Goal: Download file/media

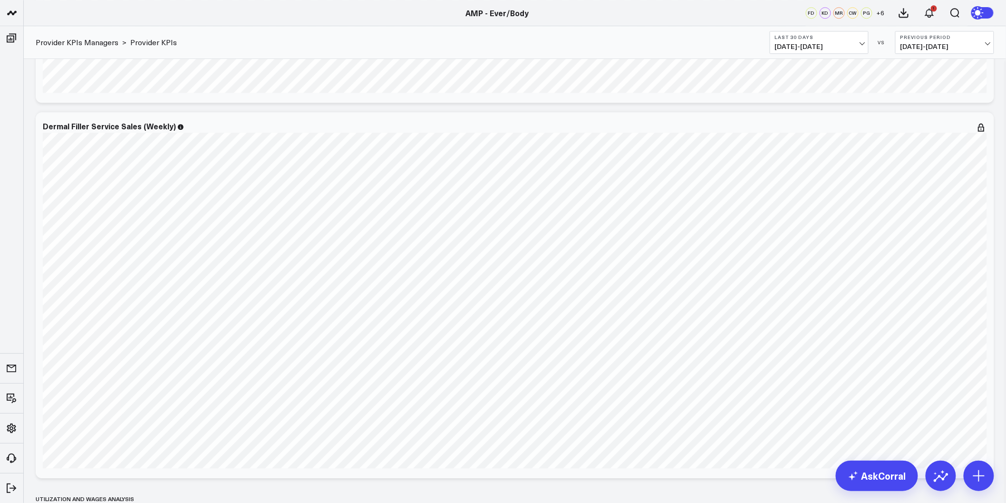
click at [986, 11] on icon at bounding box center [979, 12] width 17 height 17
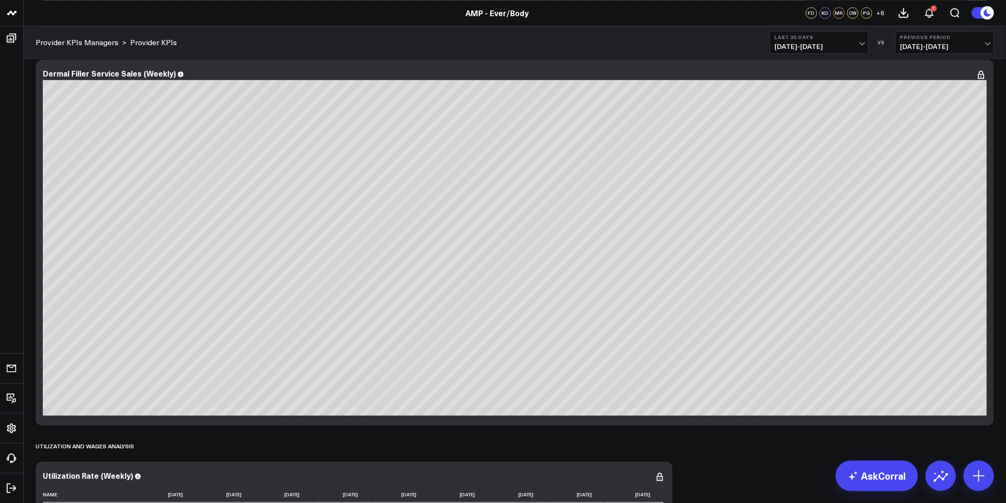
scroll to position [951, 0]
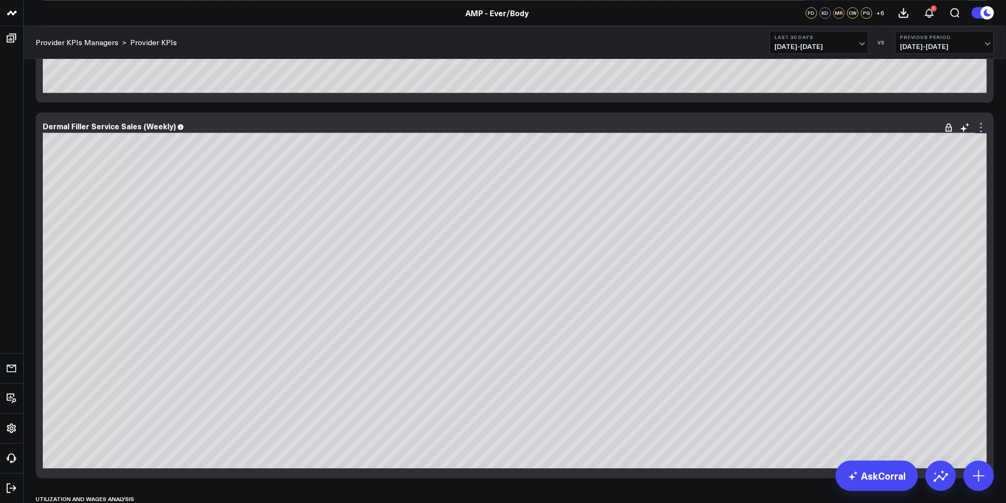
click at [986, 125] on icon at bounding box center [980, 127] width 11 height 11
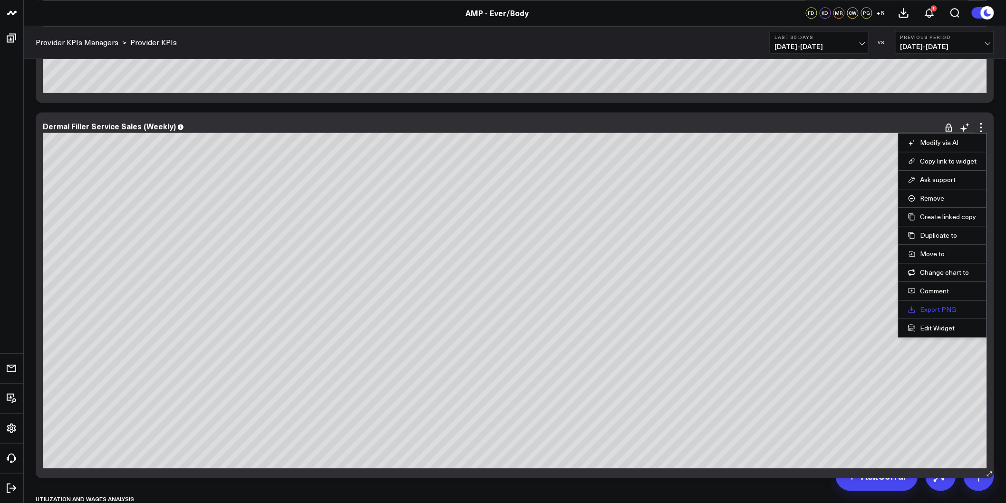
click at [935, 306] on link "Export PNG" at bounding box center [942, 309] width 69 height 9
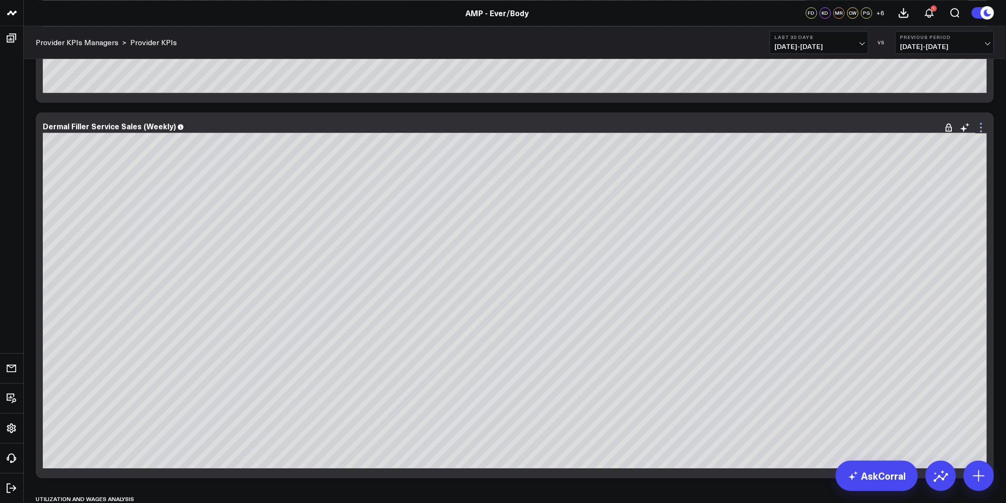
click at [981, 125] on icon at bounding box center [980, 127] width 11 height 11
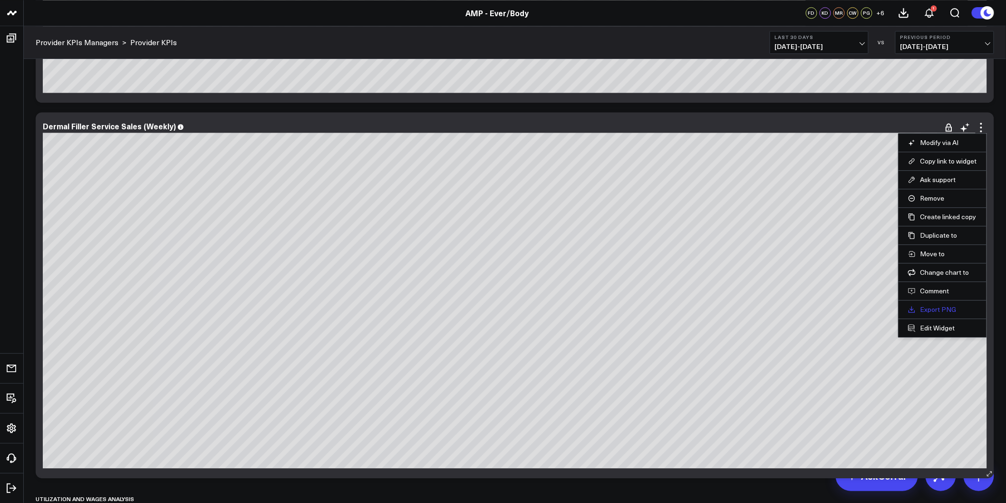
click at [935, 311] on link "Export PNG" at bounding box center [942, 309] width 69 height 9
